Goal: Complete application form

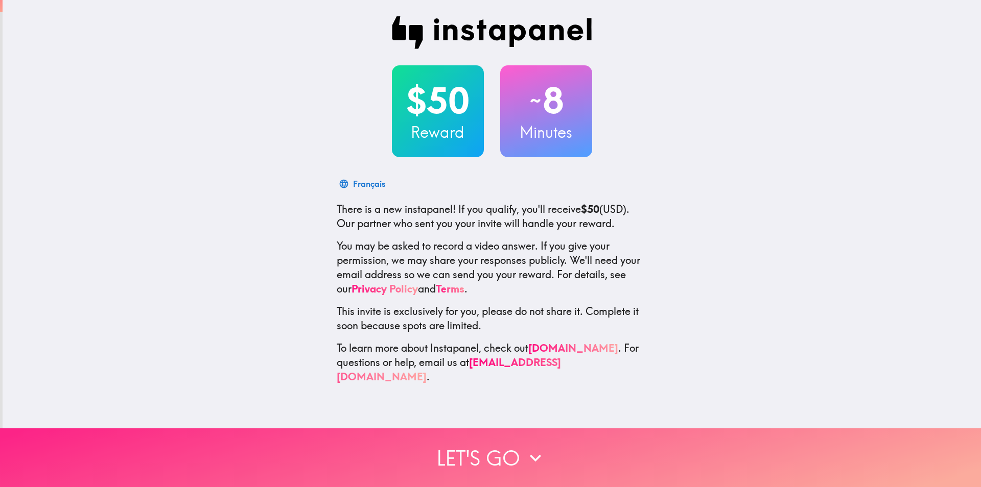
click at [485, 443] on button "Let's go" at bounding box center [490, 458] width 981 height 59
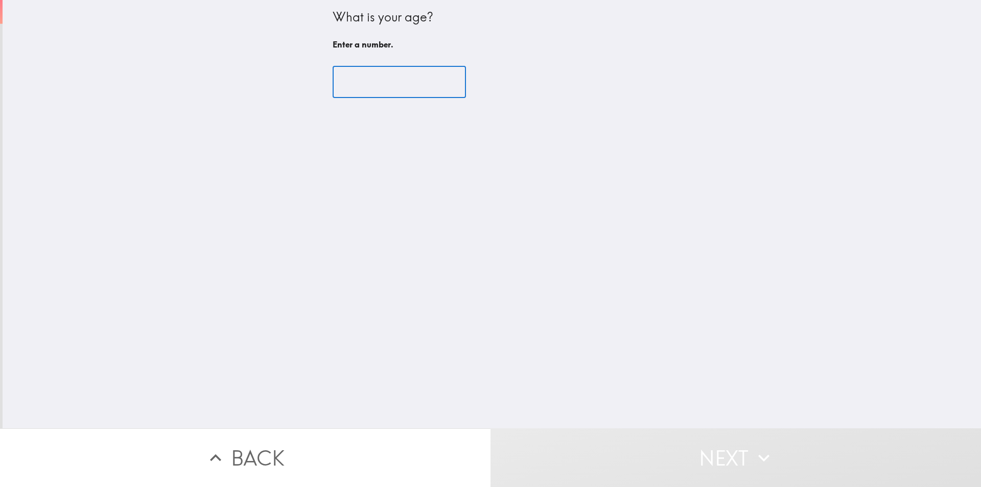
click at [402, 92] on input "number" at bounding box center [399, 82] width 133 height 32
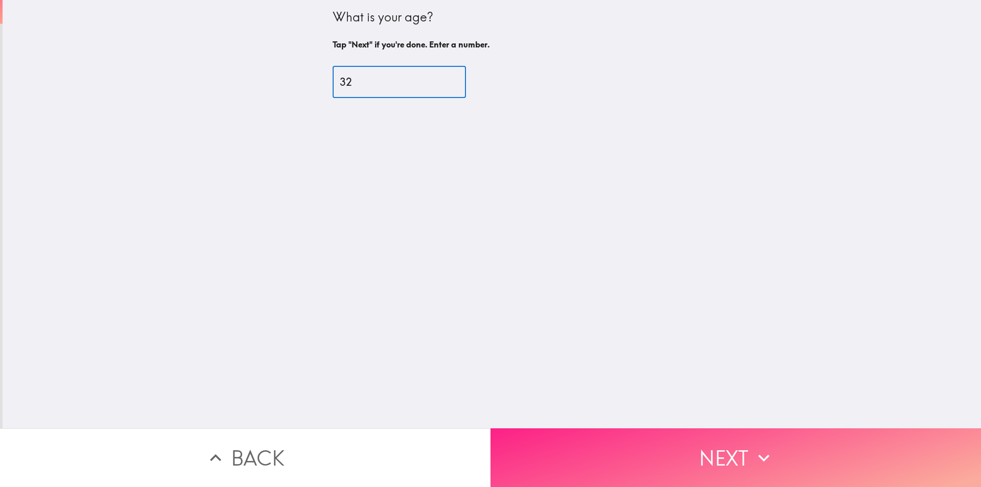
type input "32"
click at [609, 464] on button "Next" at bounding box center [736, 458] width 491 height 59
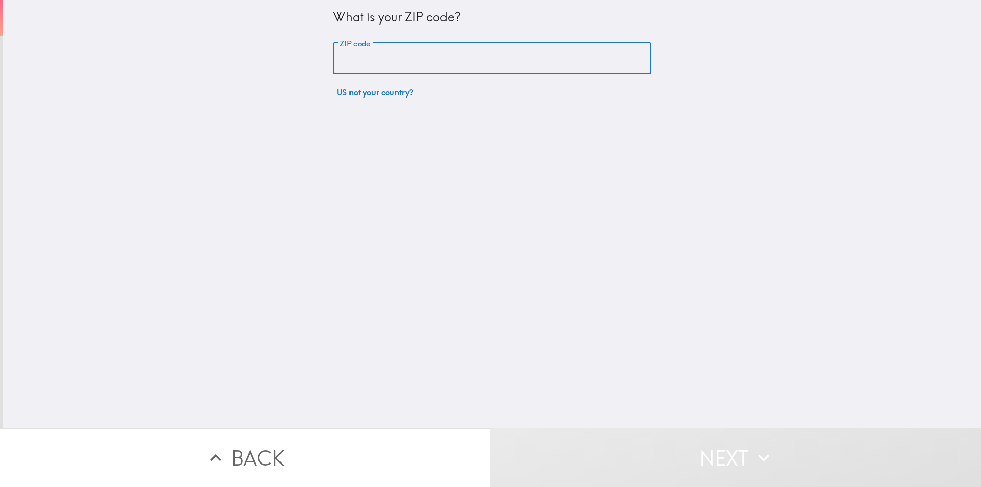
click at [385, 57] on input "ZIP code" at bounding box center [492, 59] width 319 height 32
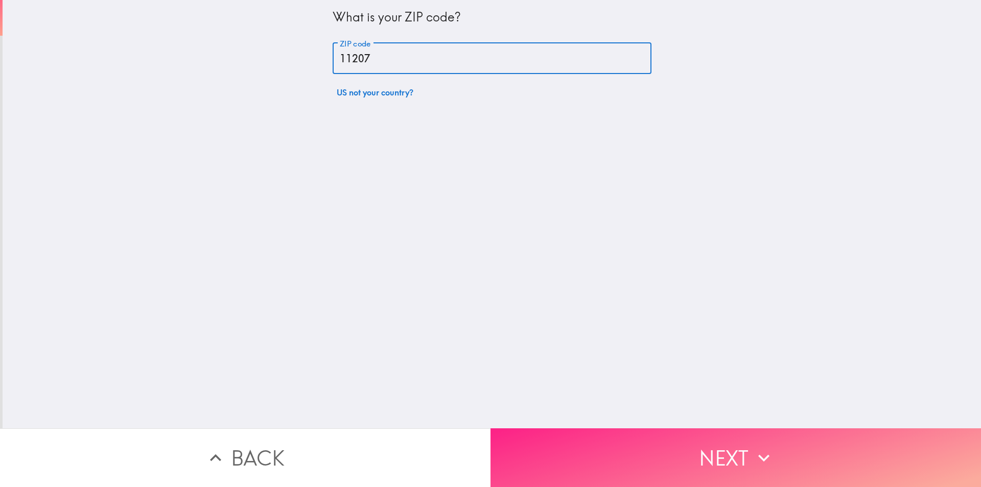
type input "11207"
click at [660, 458] on button "Next" at bounding box center [736, 458] width 491 height 59
